Goal: Transaction & Acquisition: Obtain resource

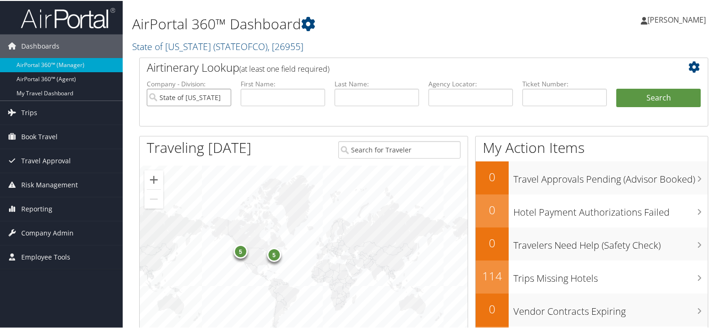
click at [221, 94] on input "State of [US_STATE]" at bounding box center [189, 96] width 84 height 17
click at [484, 101] on input "text" at bounding box center [470, 96] width 84 height 17
paste input "DGMLQP"
type input "DGMLQP"
click at [659, 96] on button "Search" at bounding box center [658, 97] width 84 height 19
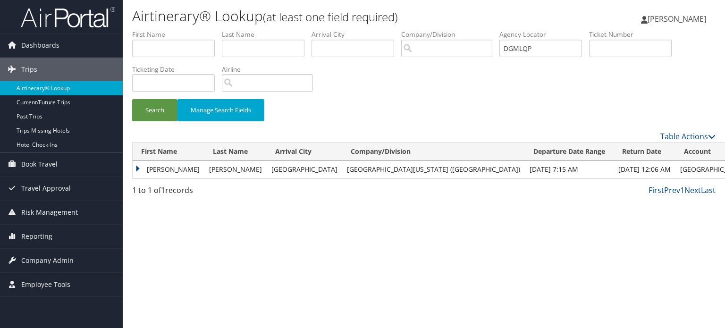
click at [172, 172] on td "BENJAMIN LLOYD" at bounding box center [169, 169] width 72 height 17
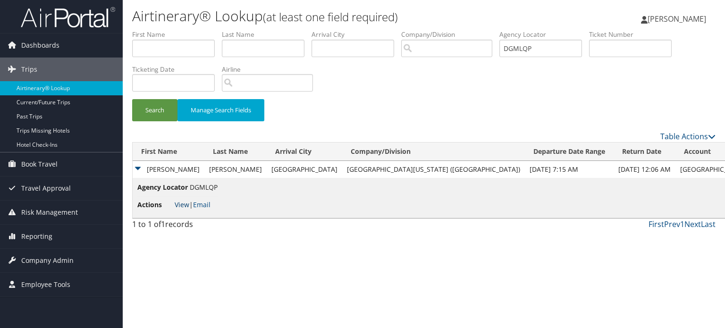
click at [179, 200] on link "View" at bounding box center [182, 204] width 15 height 9
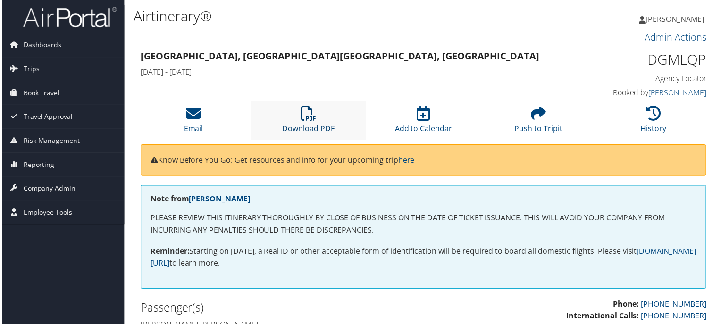
click at [322, 124] on link "Download PDF" at bounding box center [308, 123] width 52 height 23
